Goal: Navigation & Orientation: Find specific page/section

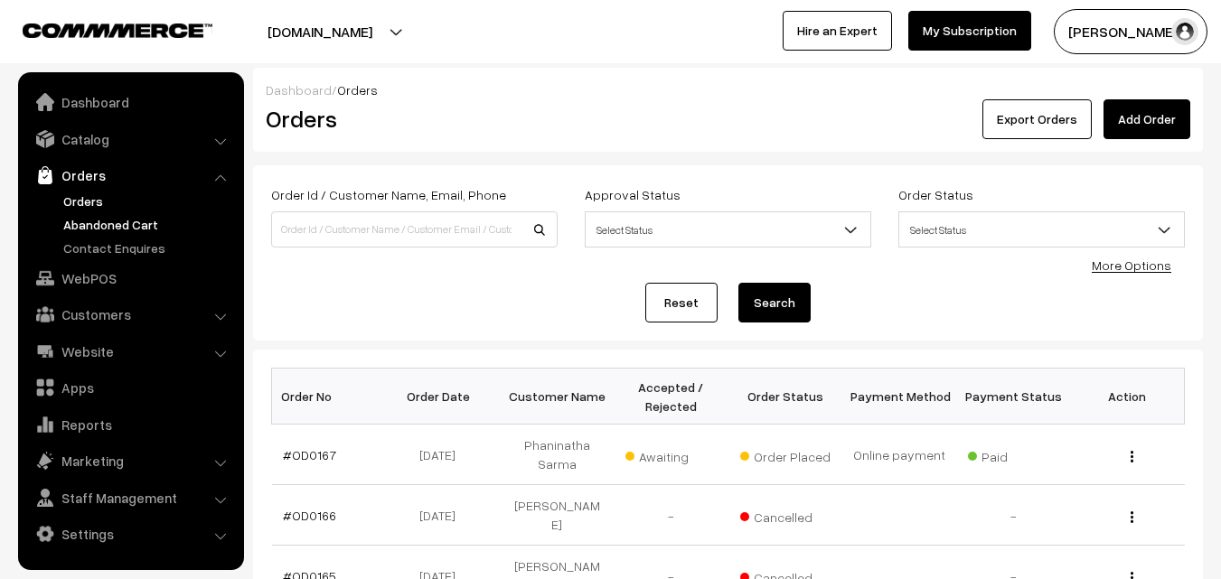
click at [101, 216] on link "Abandoned Cart" at bounding box center [148, 224] width 179 height 19
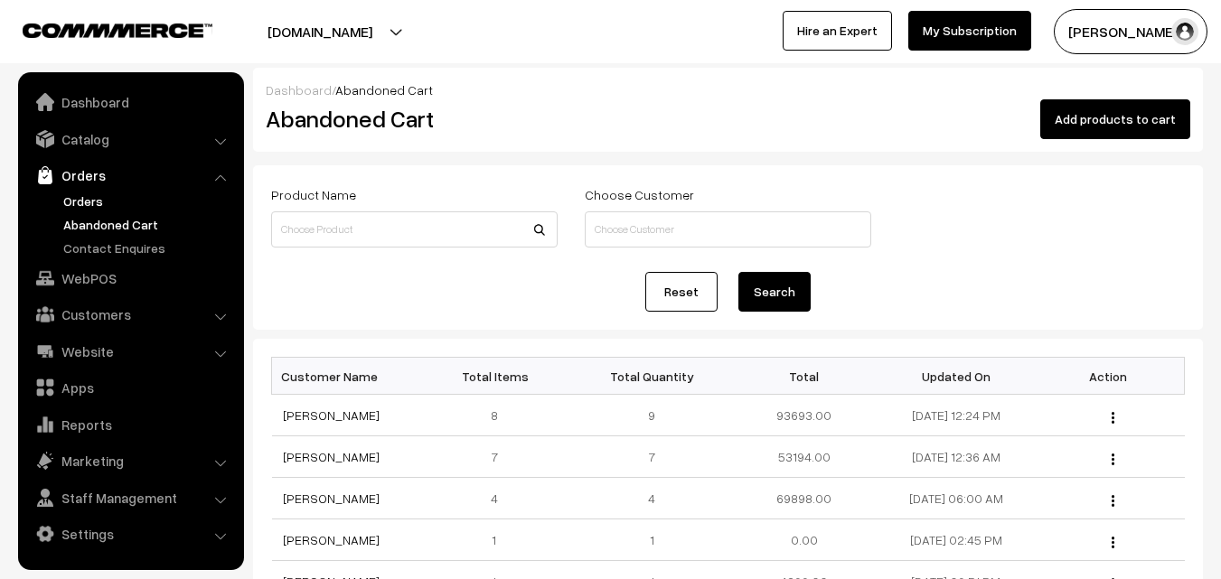
click at [74, 194] on link "Orders" at bounding box center [148, 201] width 179 height 19
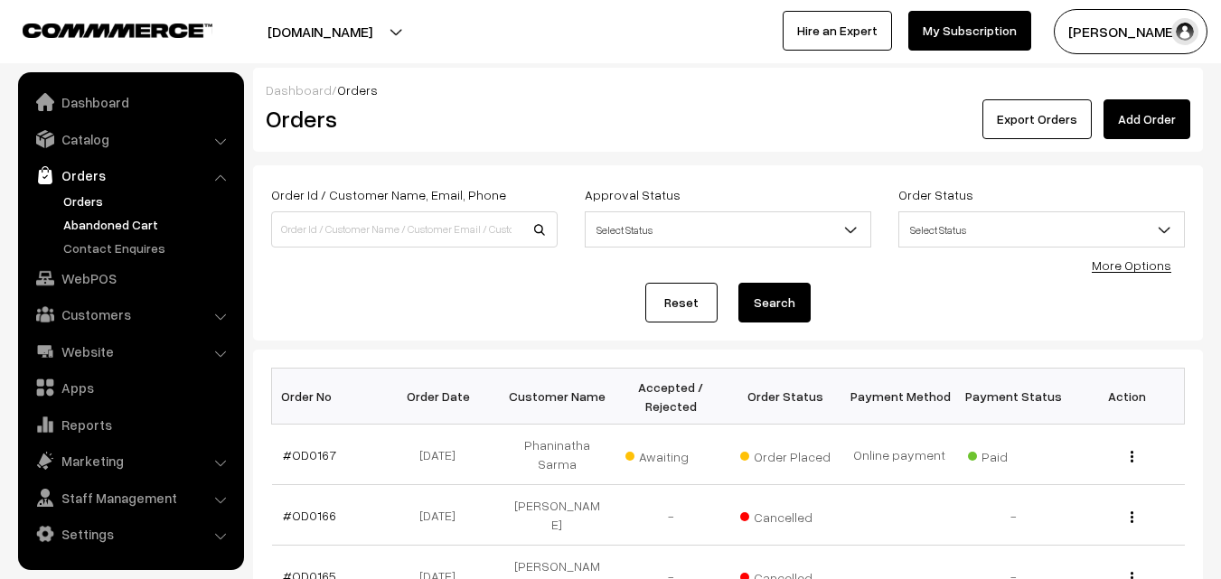
click at [97, 228] on link "Abandoned Cart" at bounding box center [148, 224] width 179 height 19
